Goal: Task Accomplishment & Management: Manage account settings

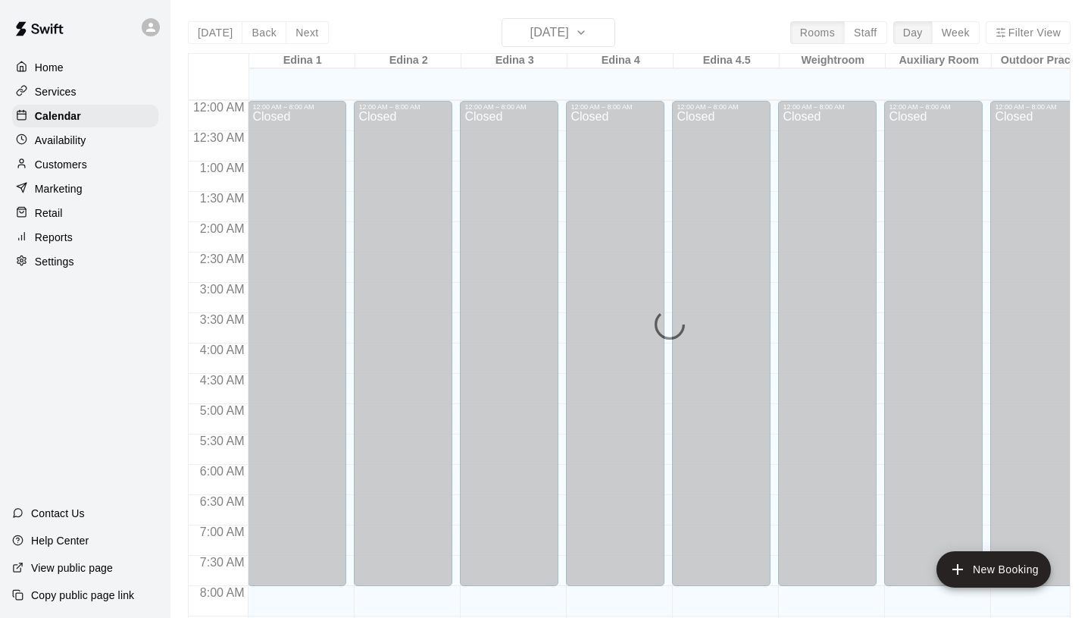
click at [92, 168] on div "Customers" at bounding box center [85, 164] width 146 height 23
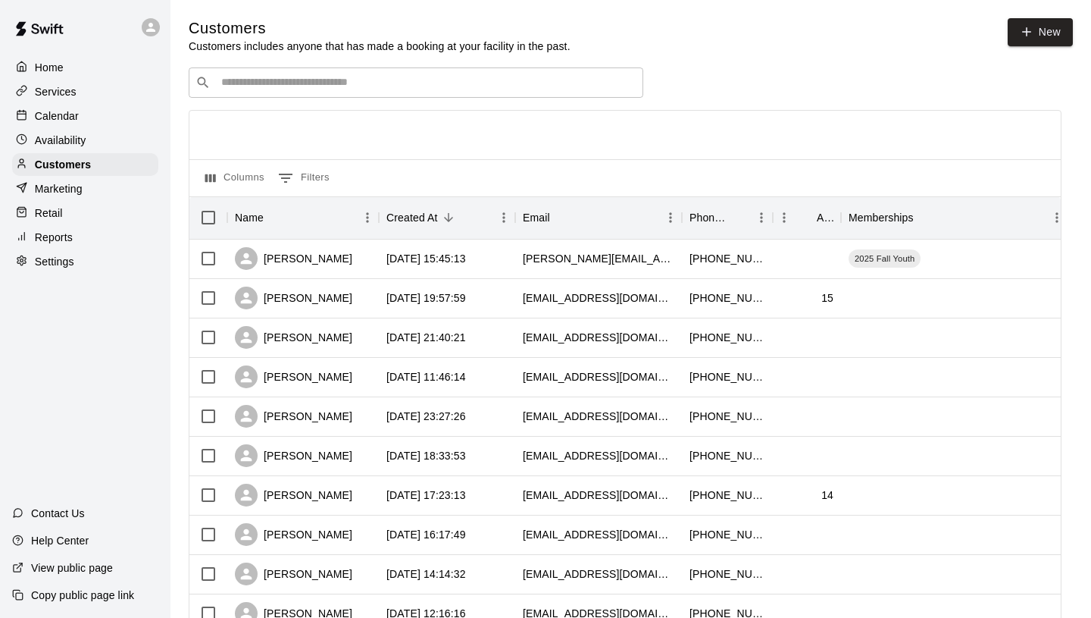
click at [461, 92] on div "​ ​" at bounding box center [416, 82] width 455 height 30
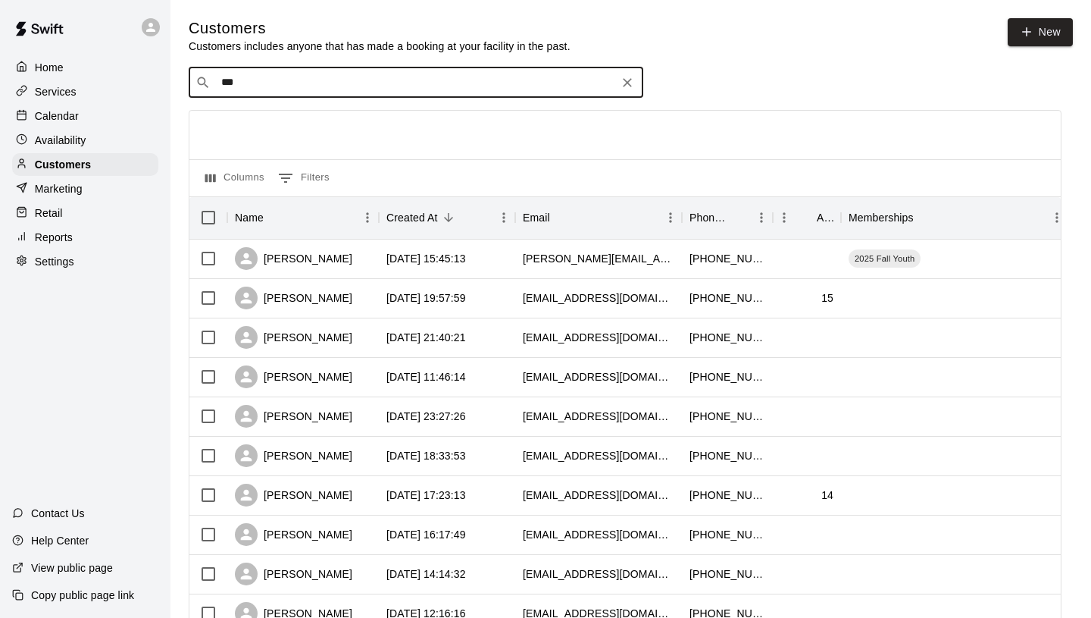
type input "****"
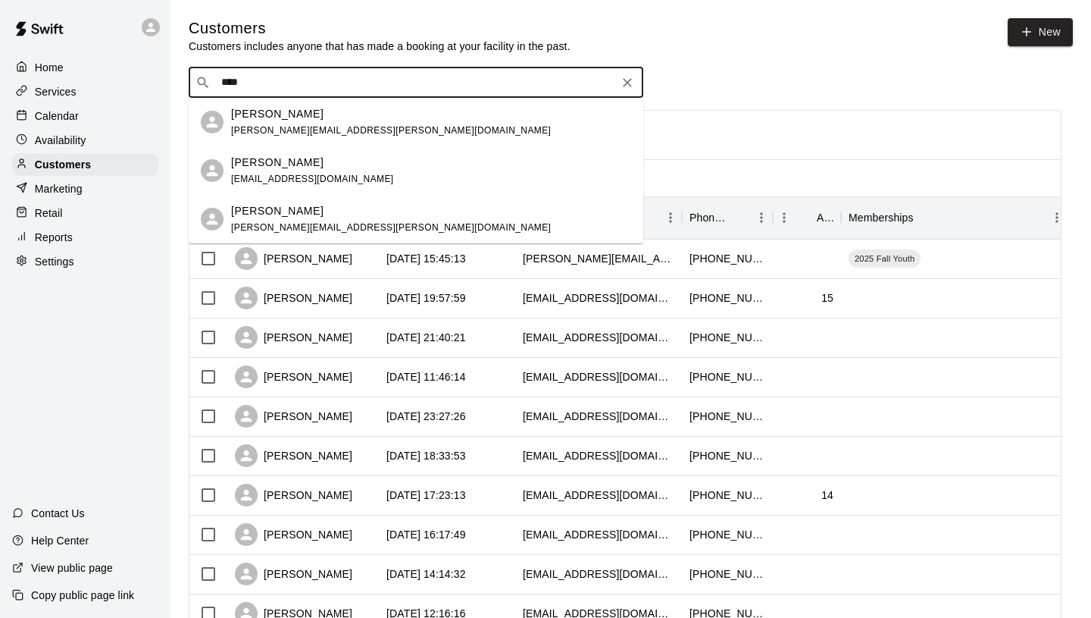
click at [306, 181] on span "[EMAIL_ADDRESS][DOMAIN_NAME]" at bounding box center [312, 179] width 163 height 11
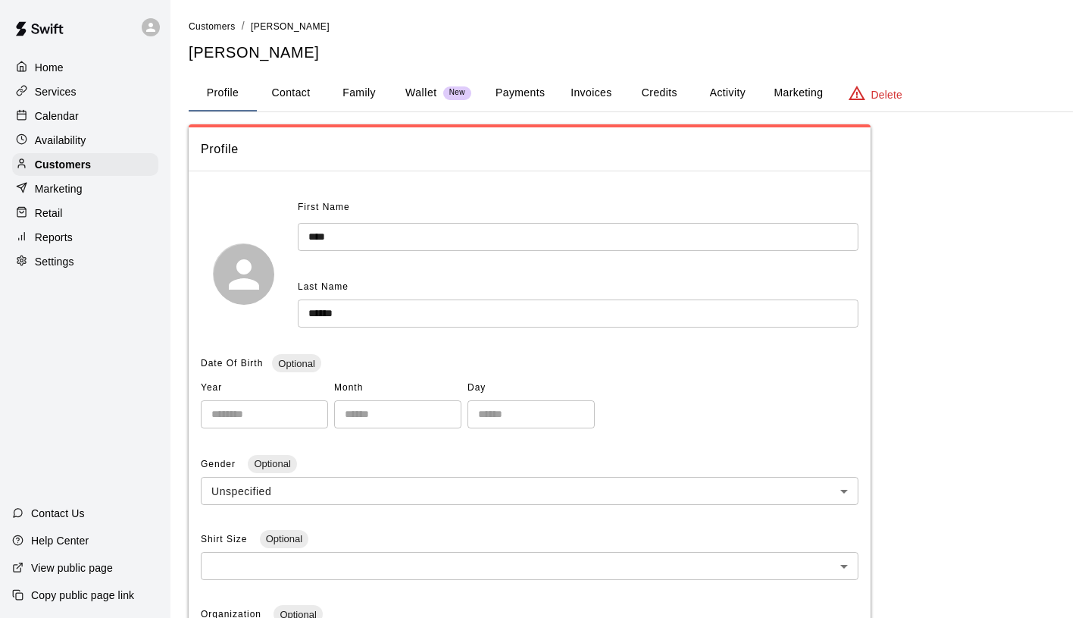
click at [293, 86] on button "Contact" at bounding box center [291, 93] width 68 height 36
select select "**"
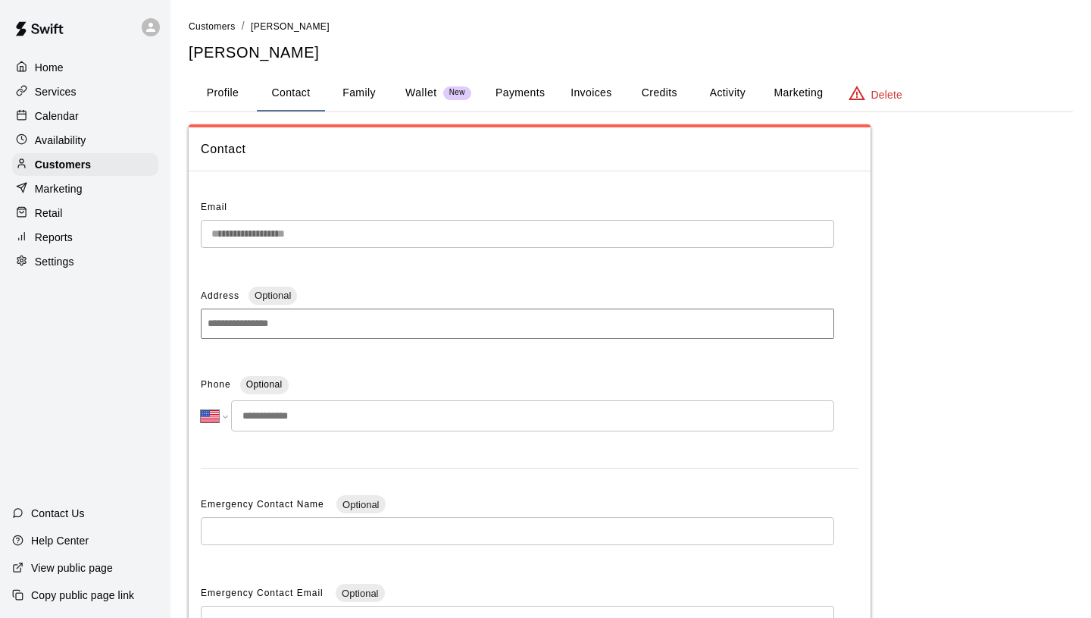
click at [224, 82] on button "Profile" at bounding box center [223, 93] width 68 height 36
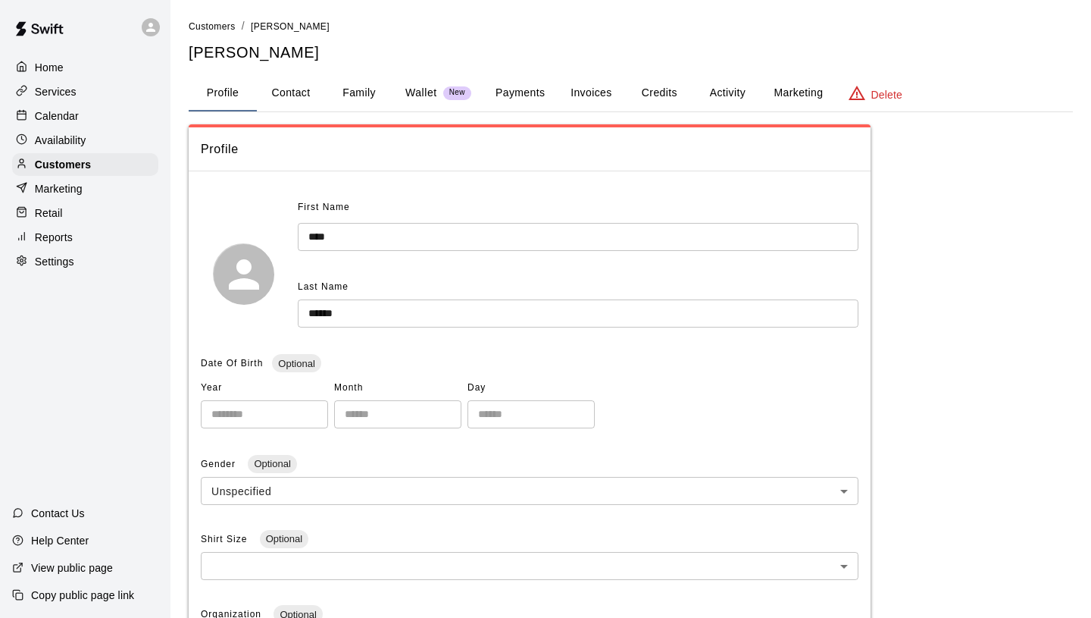
click at [372, 99] on button "Family" at bounding box center [359, 93] width 68 height 36
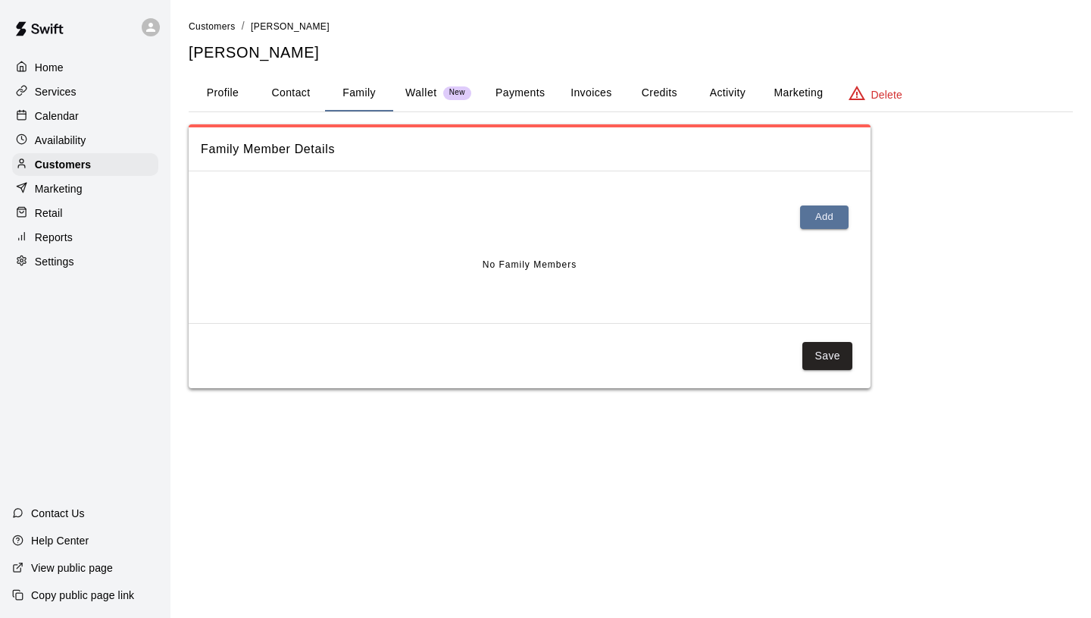
click at [502, 97] on button "Payments" at bounding box center [521, 93] width 74 height 36
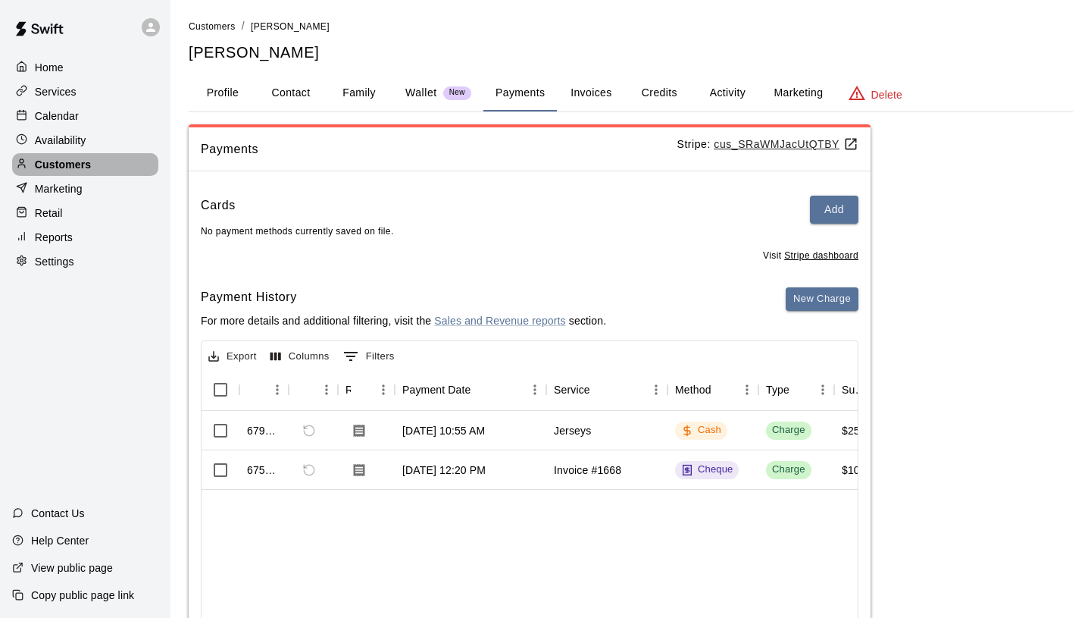
click at [134, 161] on div "Customers" at bounding box center [85, 164] width 146 height 23
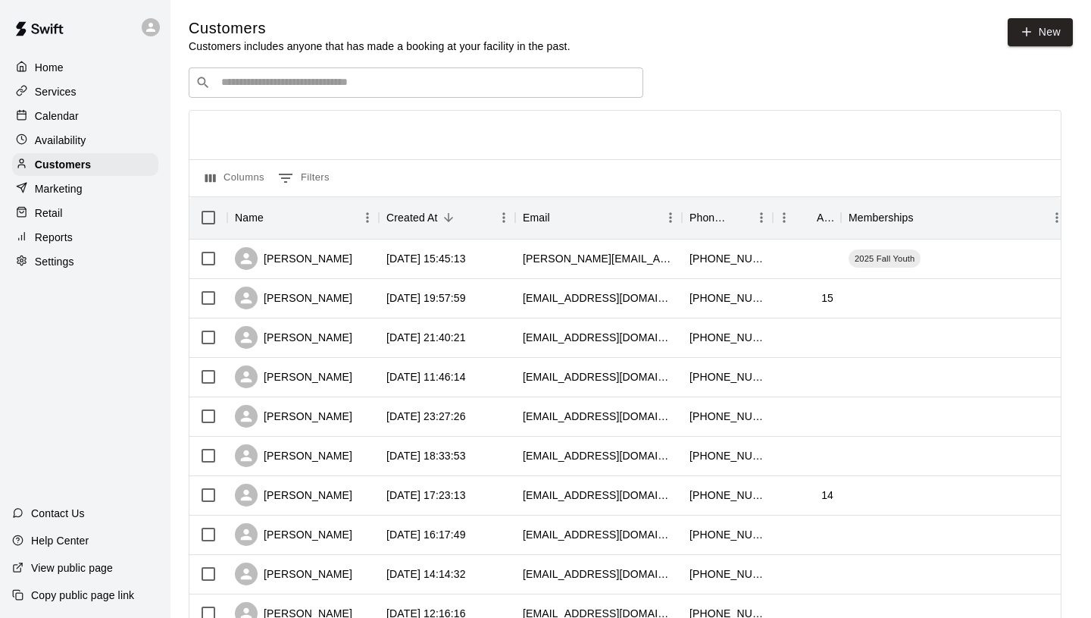
click at [382, 89] on input "Search customers by name or email" at bounding box center [427, 82] width 420 height 15
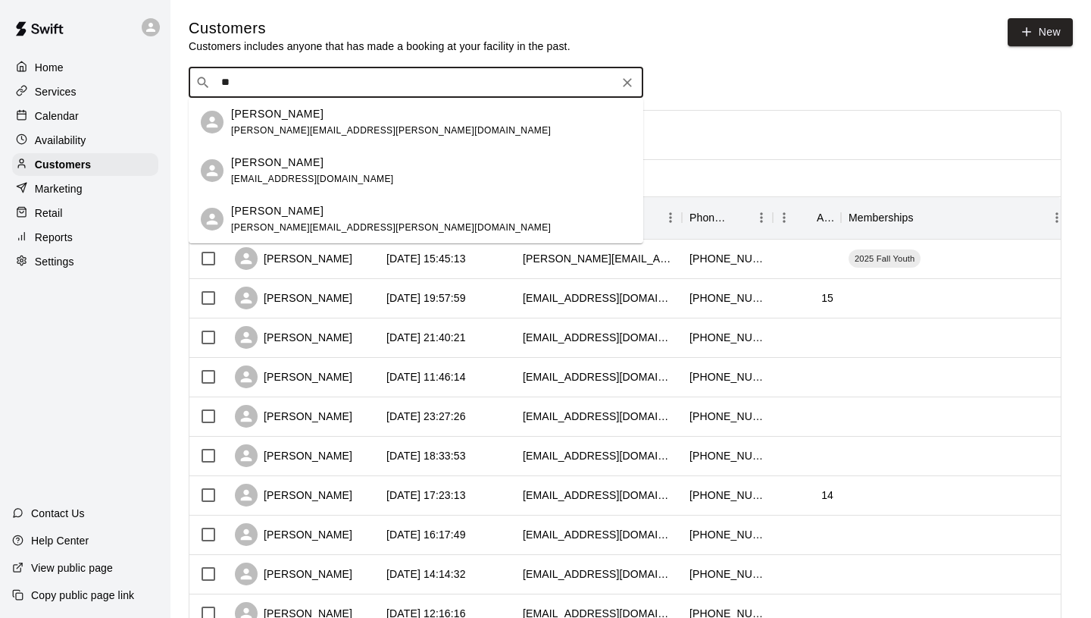
type input "*"
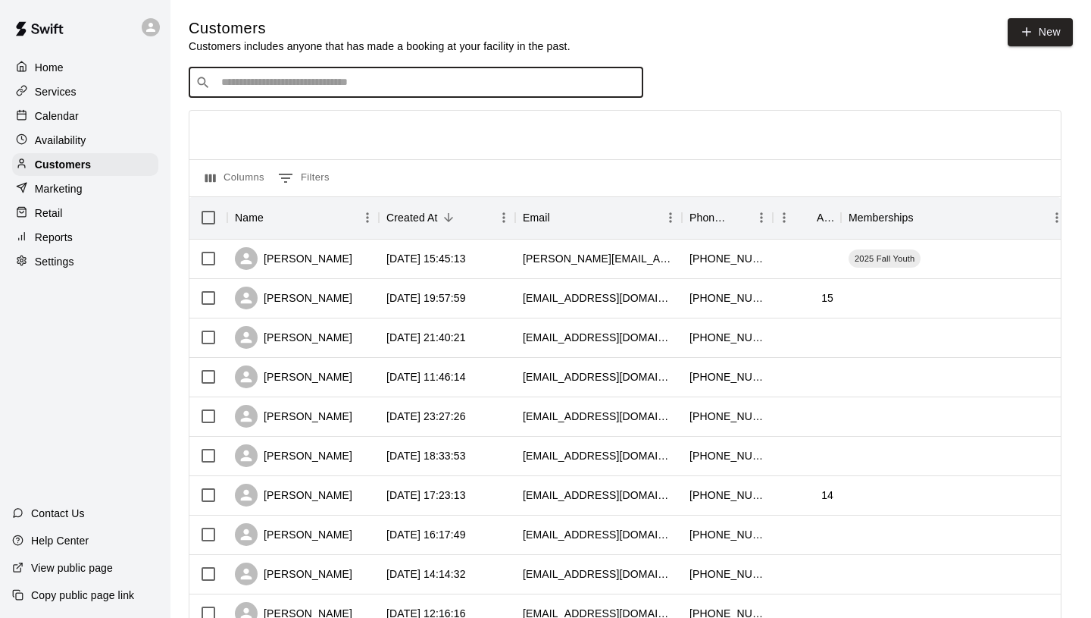
click at [152, 85] on div "Services" at bounding box center [85, 91] width 146 height 23
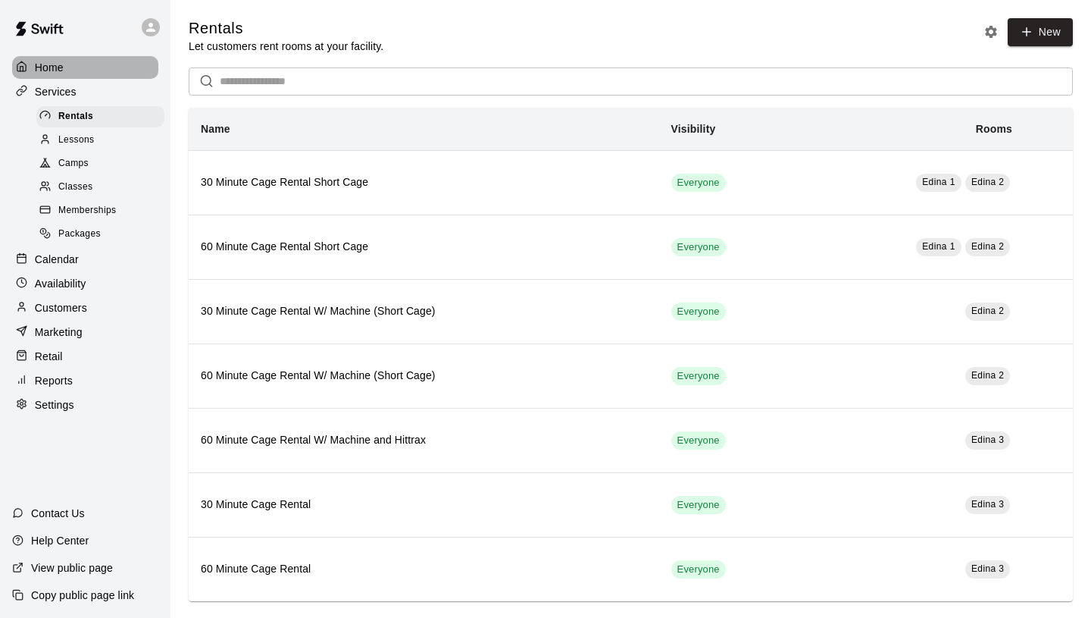
click at [121, 65] on div "Home" at bounding box center [85, 67] width 146 height 23
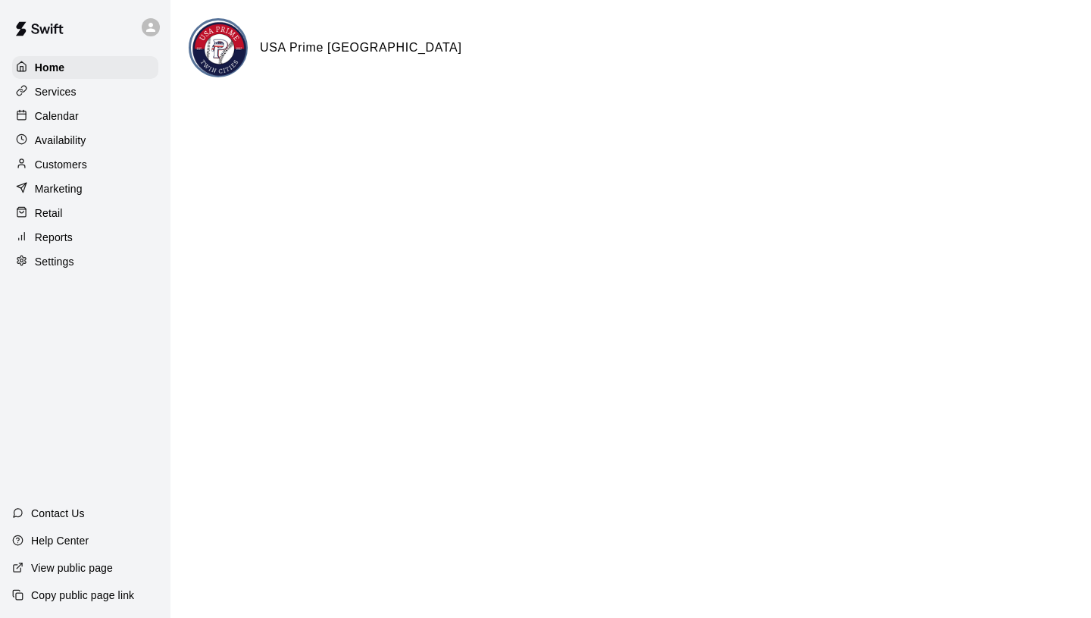
click at [74, 82] on div "Services" at bounding box center [85, 91] width 146 height 23
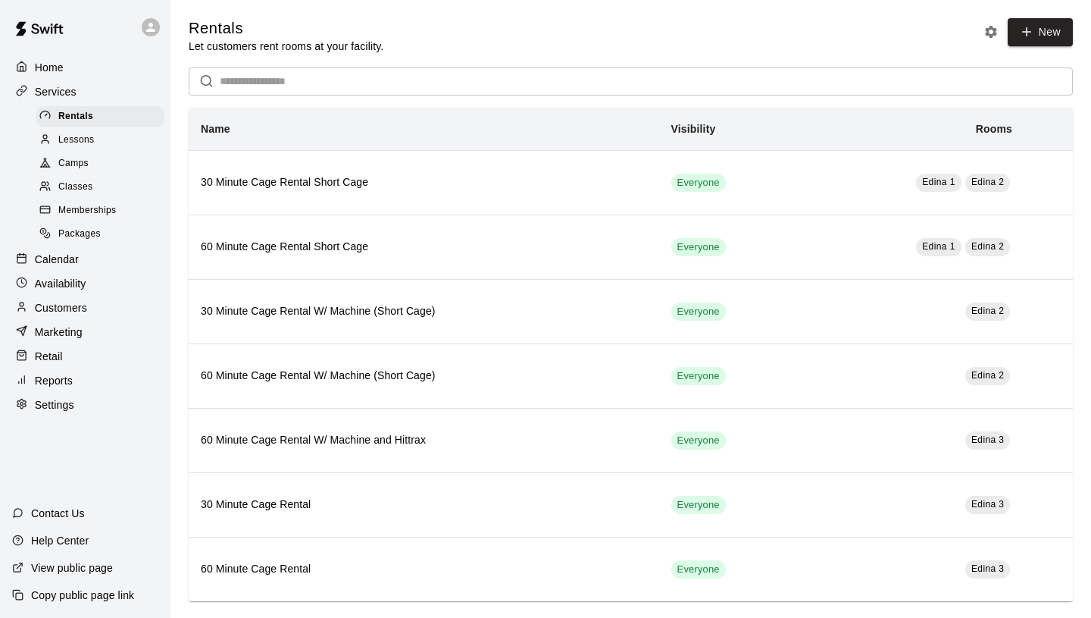
click at [121, 215] on div "Memberships" at bounding box center [100, 210] width 128 height 21
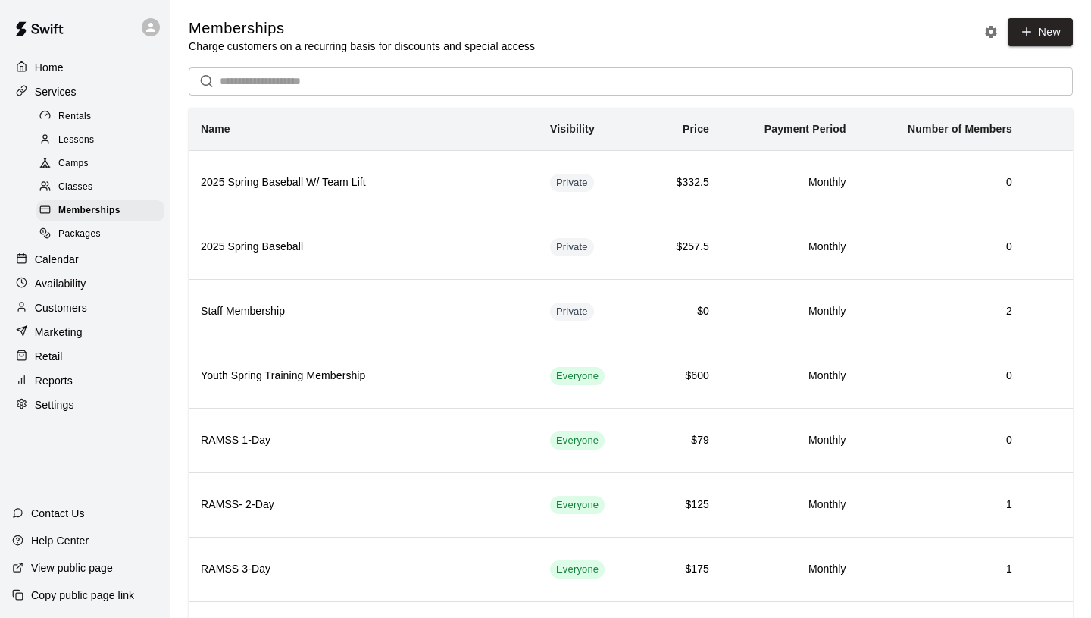
click at [98, 233] on span "Packages" at bounding box center [79, 234] width 42 height 15
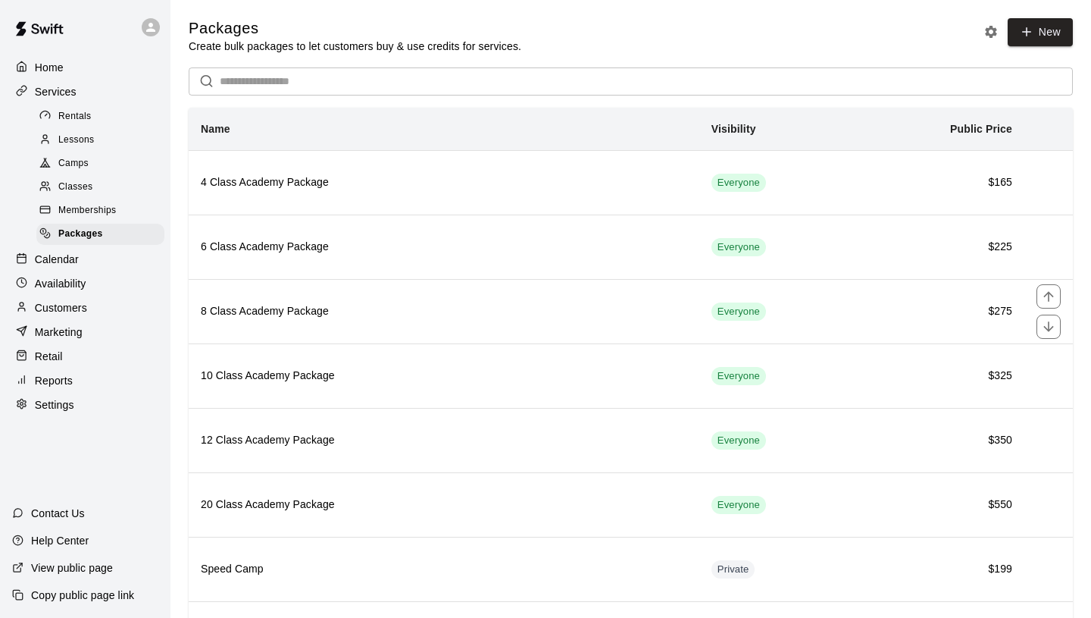
scroll to position [283, 0]
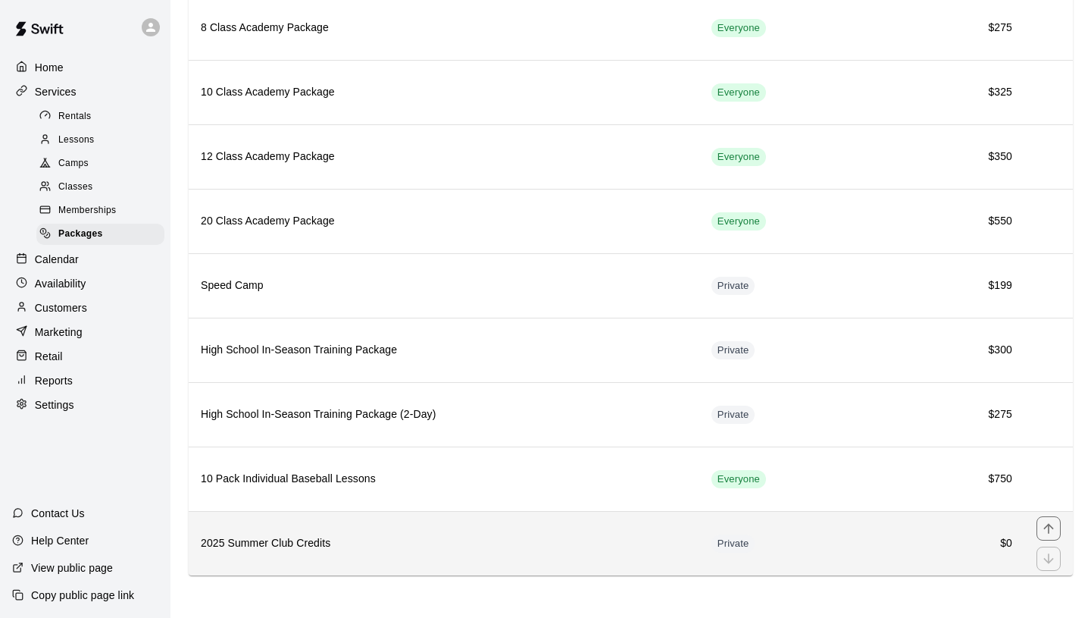
click at [484, 536] on h6 "2025 Summer Club Credits" at bounding box center [444, 543] width 487 height 17
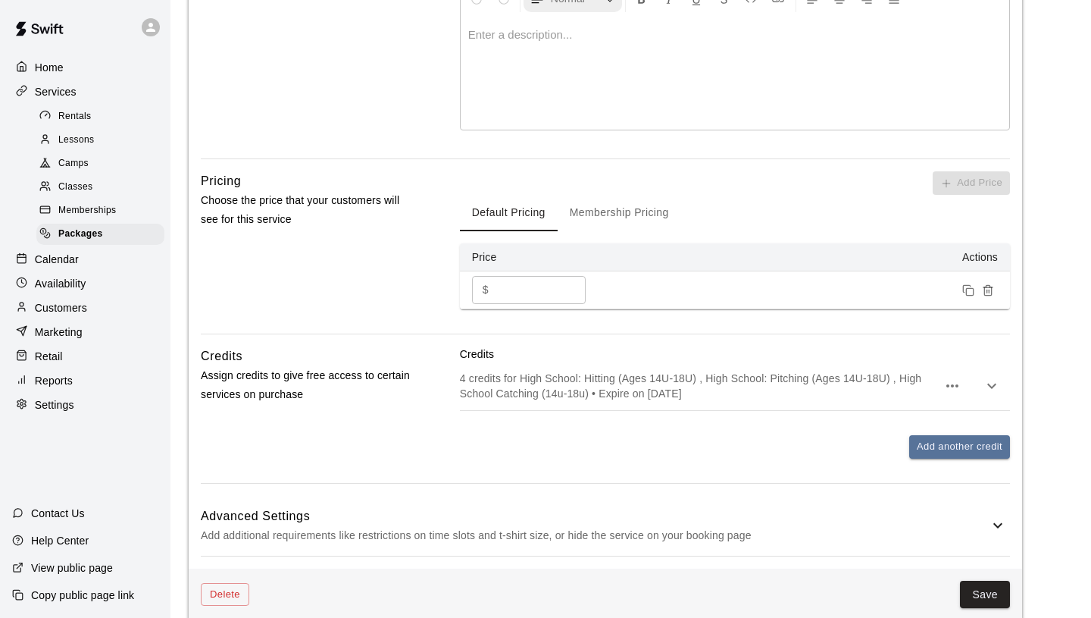
scroll to position [414, 0]
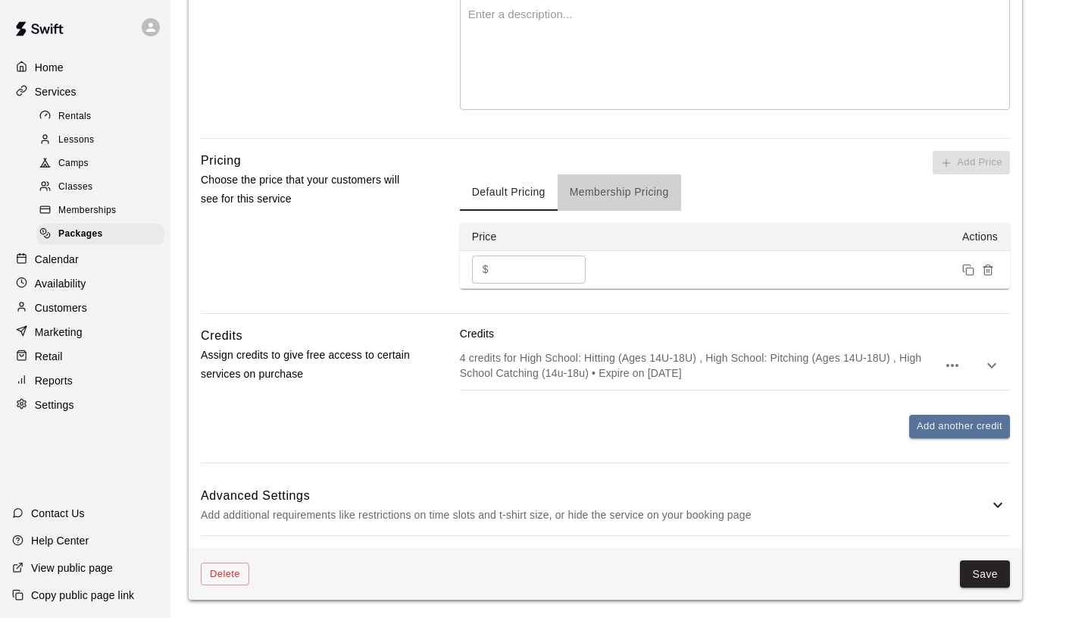
click at [606, 184] on button "Membership Pricing" at bounding box center [620, 192] width 124 height 36
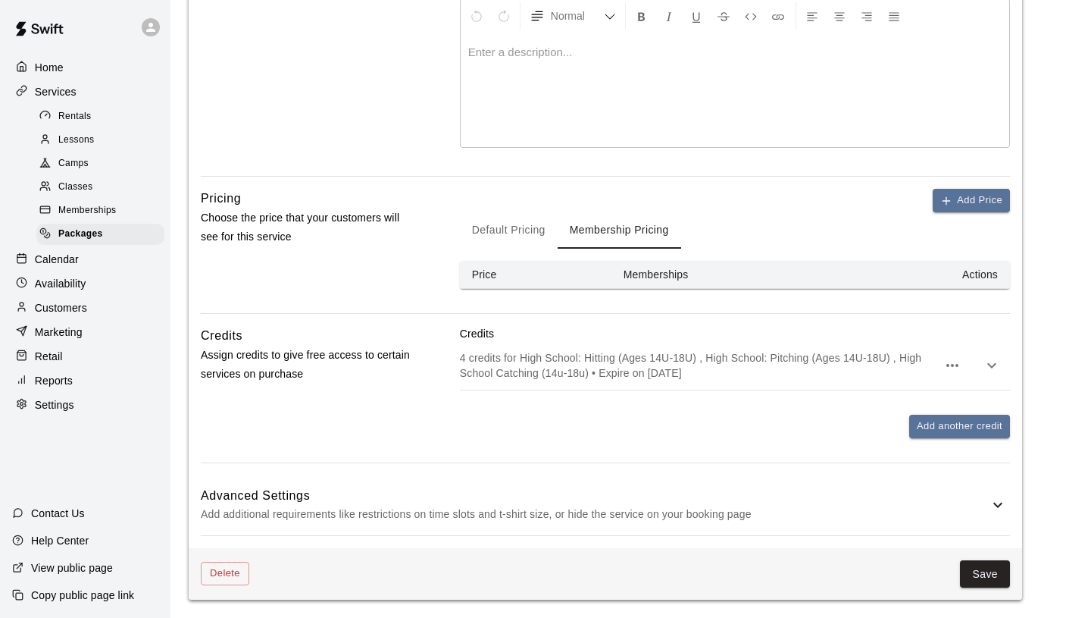
click at [521, 229] on button "Default Pricing" at bounding box center [509, 230] width 98 height 36
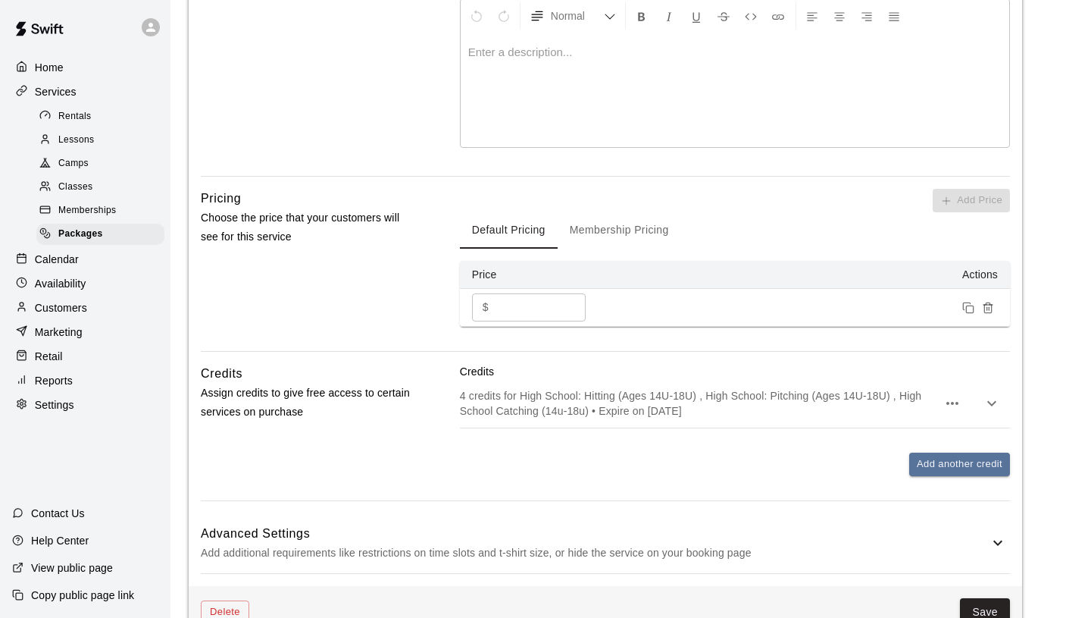
scroll to position [414, 0]
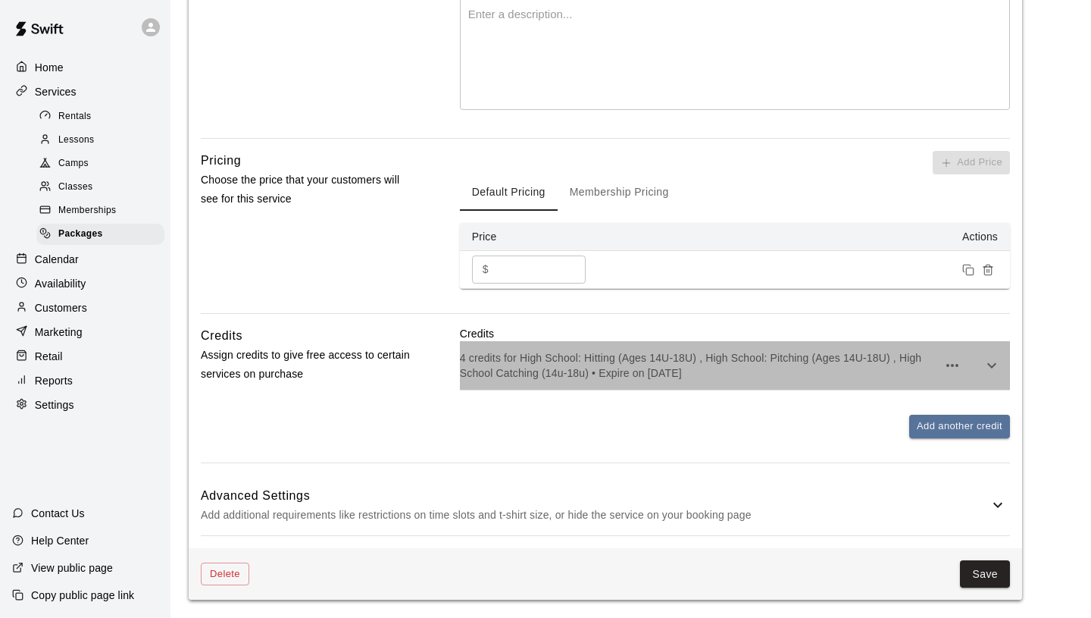
click at [630, 372] on p "4 credits for High School: Hitting (Ages 14U-18U) , High School: Pitching (Ages…" at bounding box center [698, 365] width 477 height 30
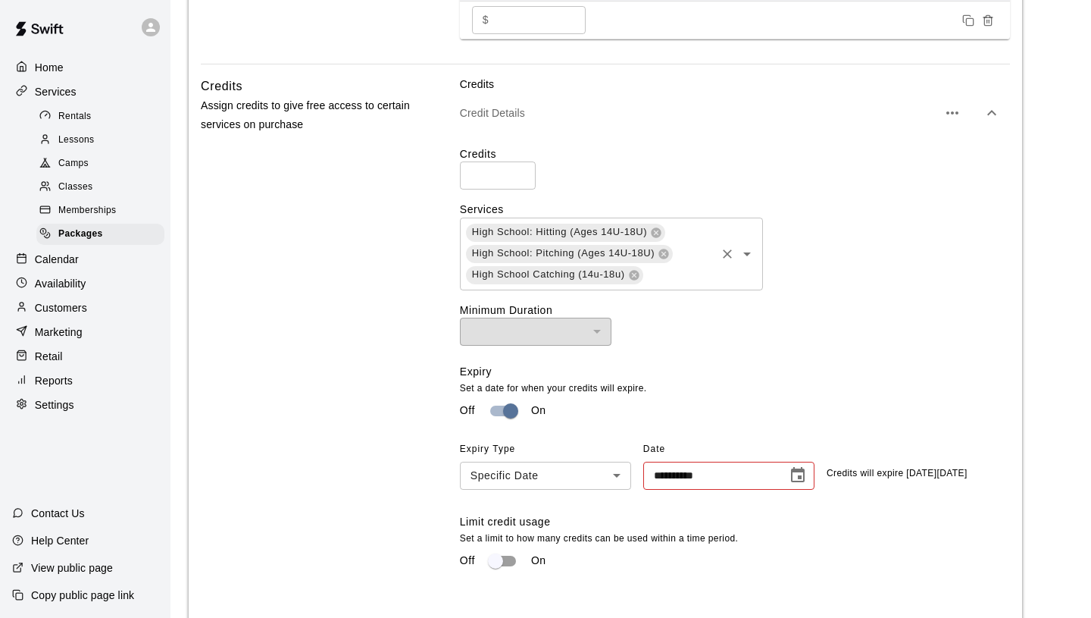
scroll to position [662, 0]
click at [795, 475] on icon "Choose date, selected date is Jul 27, 2025" at bounding box center [798, 476] width 18 height 18
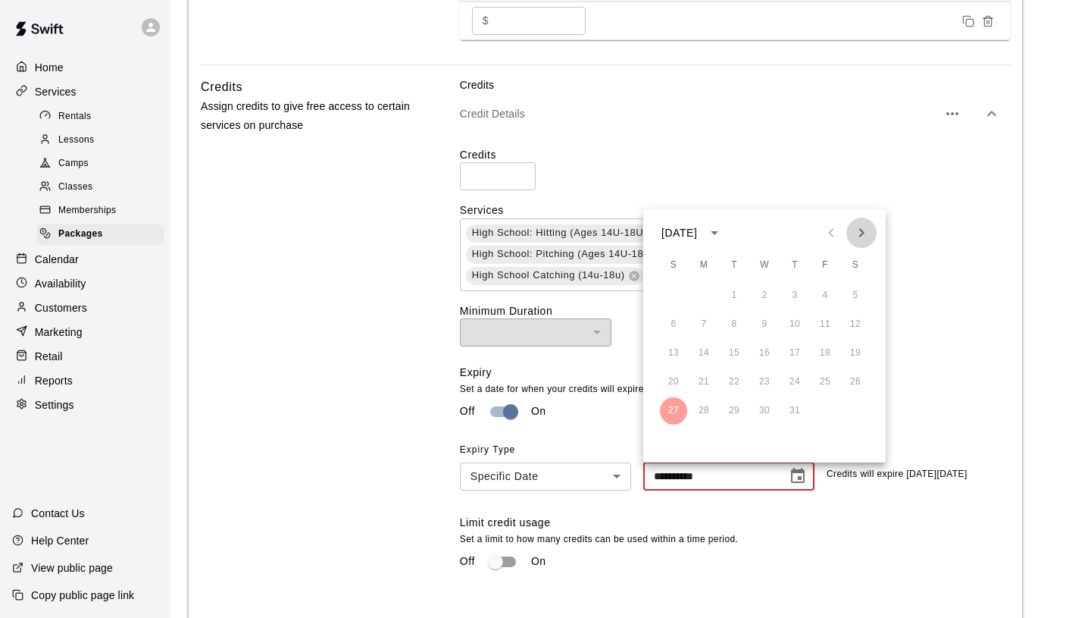
click at [866, 237] on icon "Next month" at bounding box center [862, 233] width 18 height 18
click at [865, 234] on icon "Next month" at bounding box center [862, 233] width 18 height 18
click at [671, 410] on button "28" at bounding box center [673, 410] width 27 height 27
type input "**********"
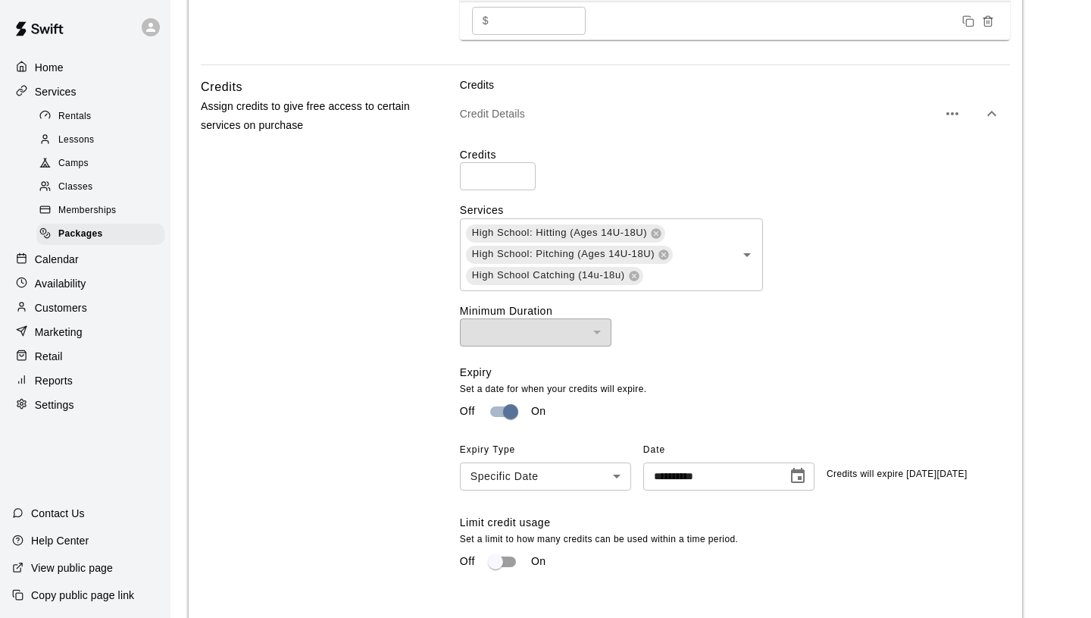
scroll to position [872, 0]
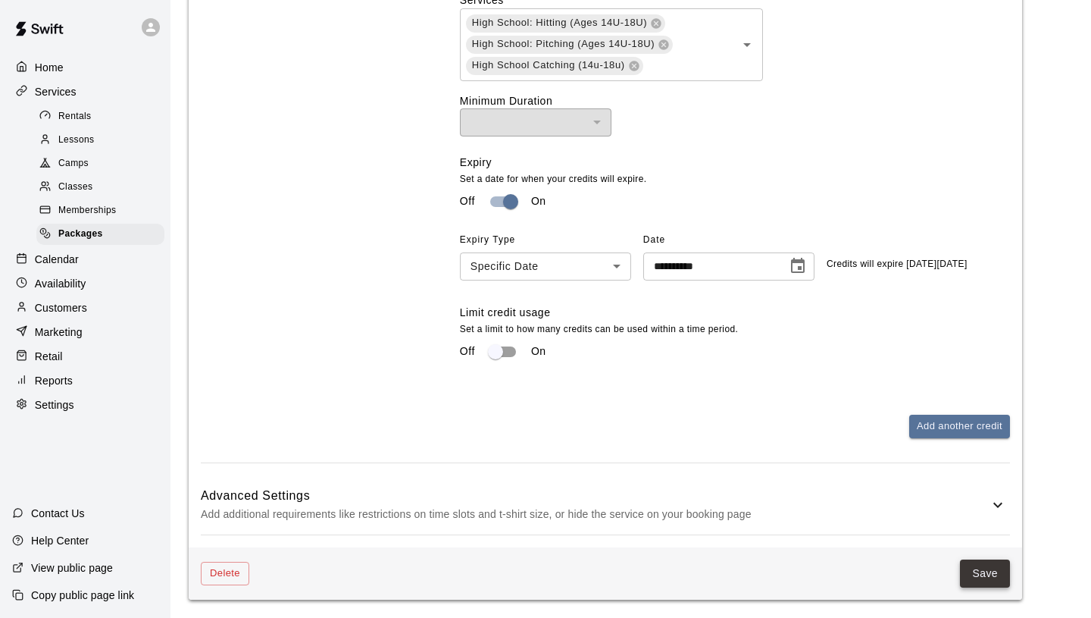
click at [977, 570] on button "Save" at bounding box center [985, 573] width 50 height 28
